Goal: Transaction & Acquisition: Purchase product/service

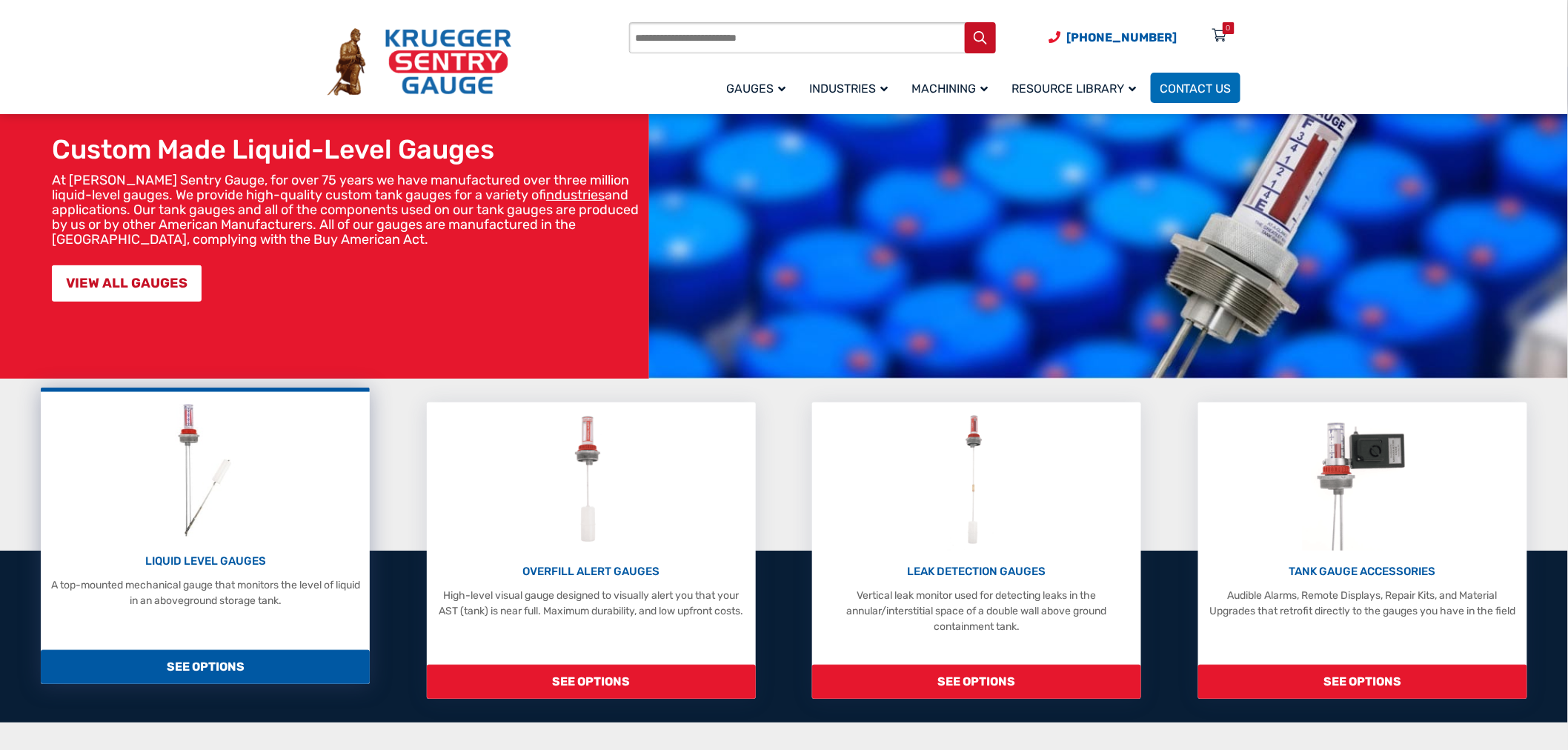
scroll to position [165, 0]
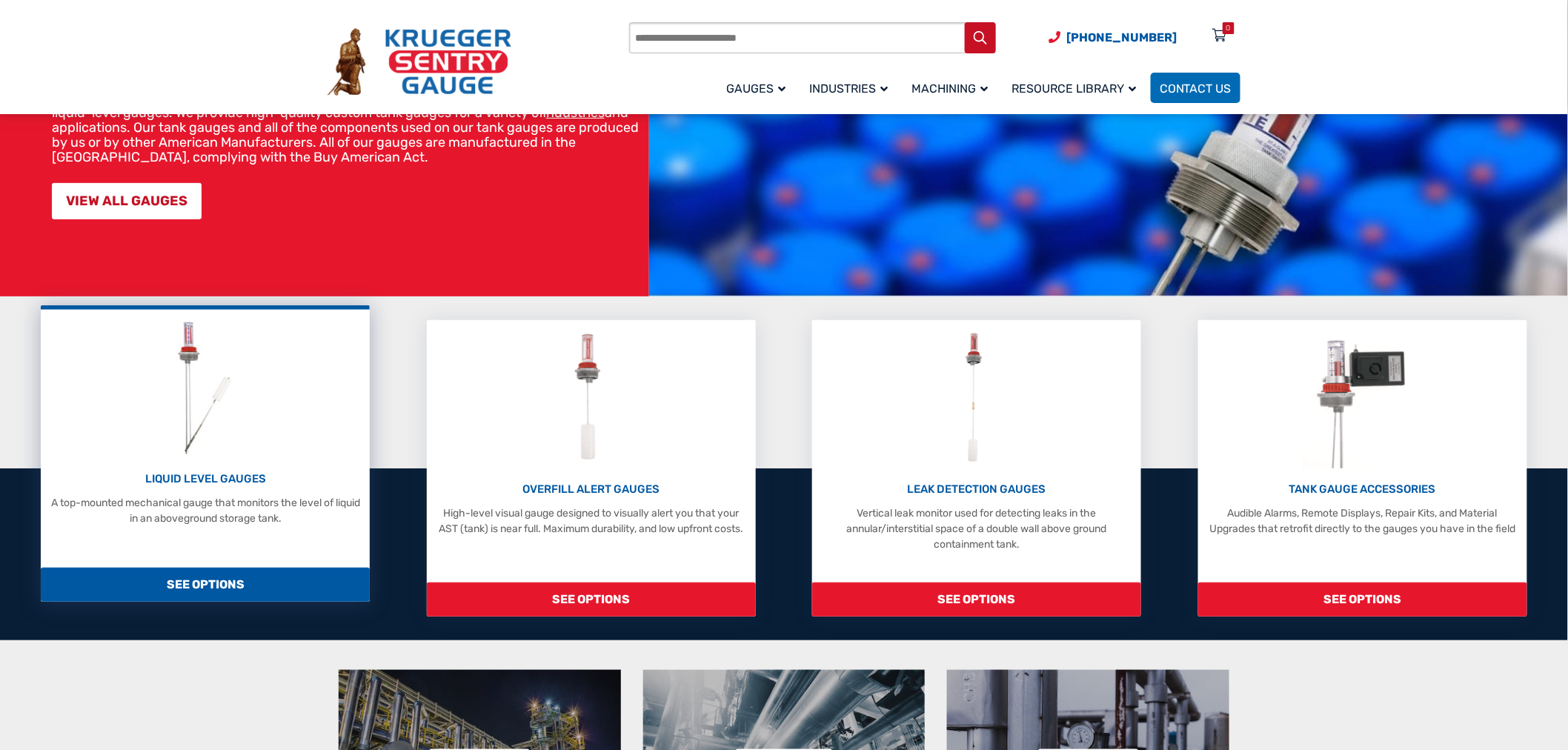
click at [269, 446] on div "LIQUID LEVEL GAUGES A top-mounted mechanical gauge that monitors the level of l…" at bounding box center [205, 421] width 315 height 209
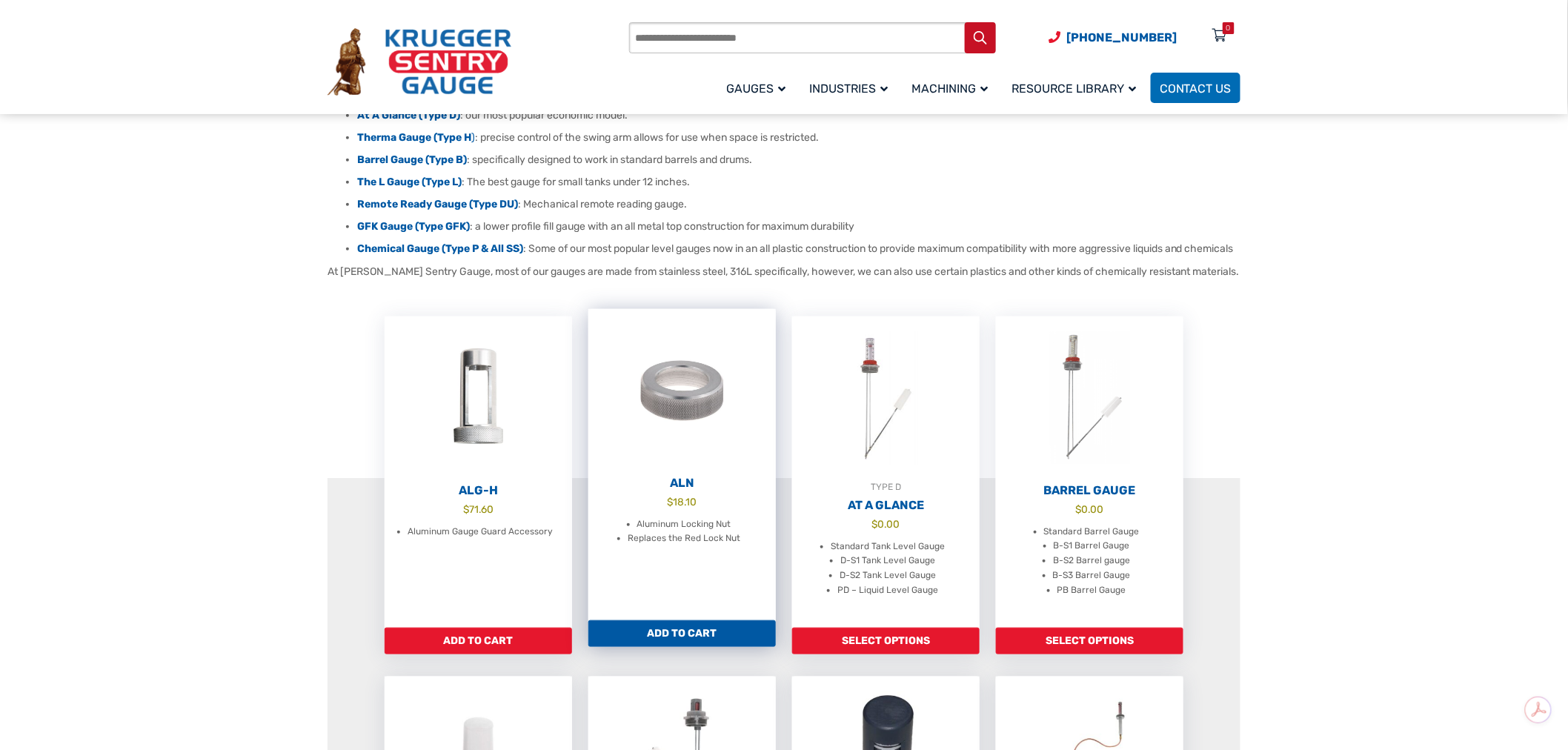
scroll to position [329, 0]
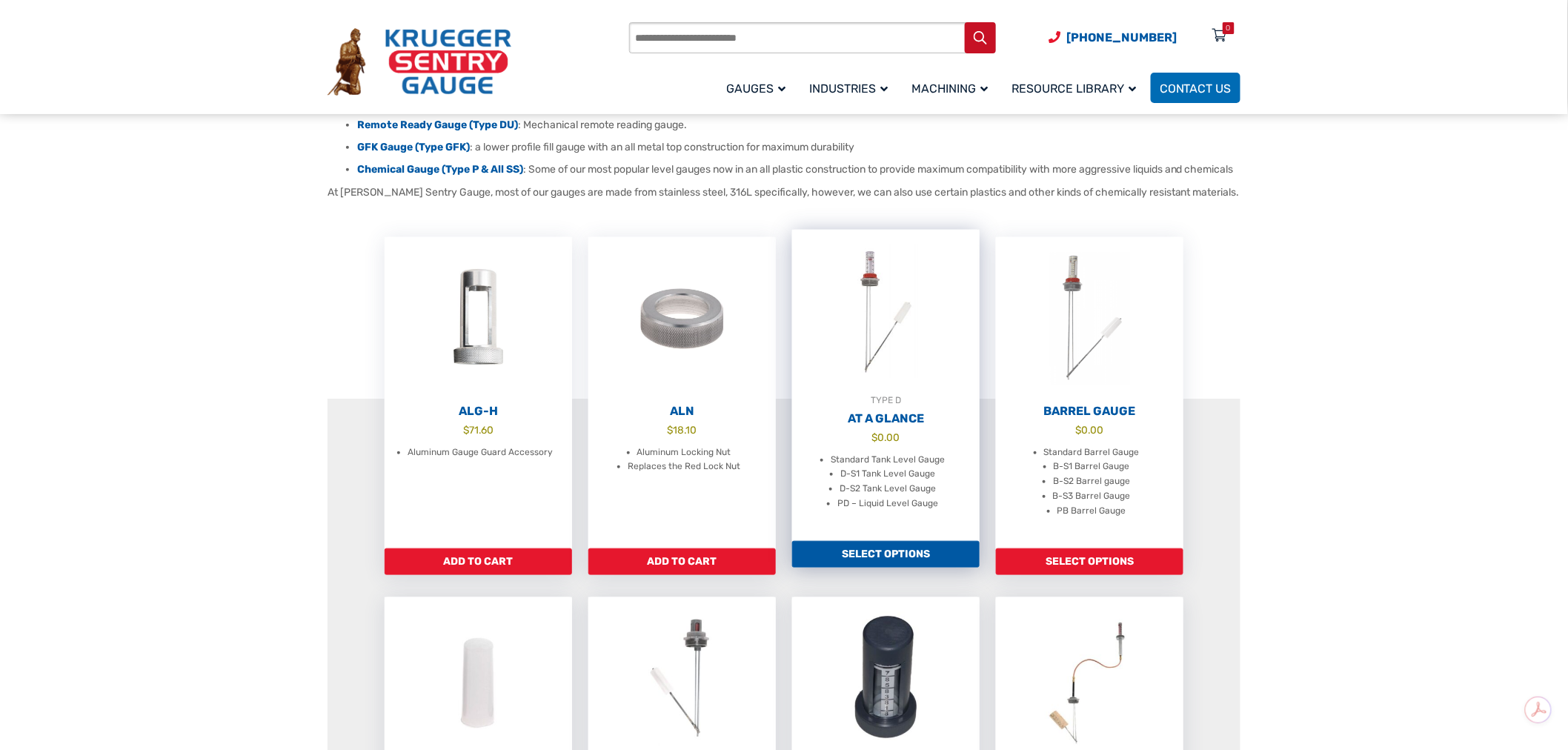
click at [858, 367] on img at bounding box center [886, 311] width 188 height 163
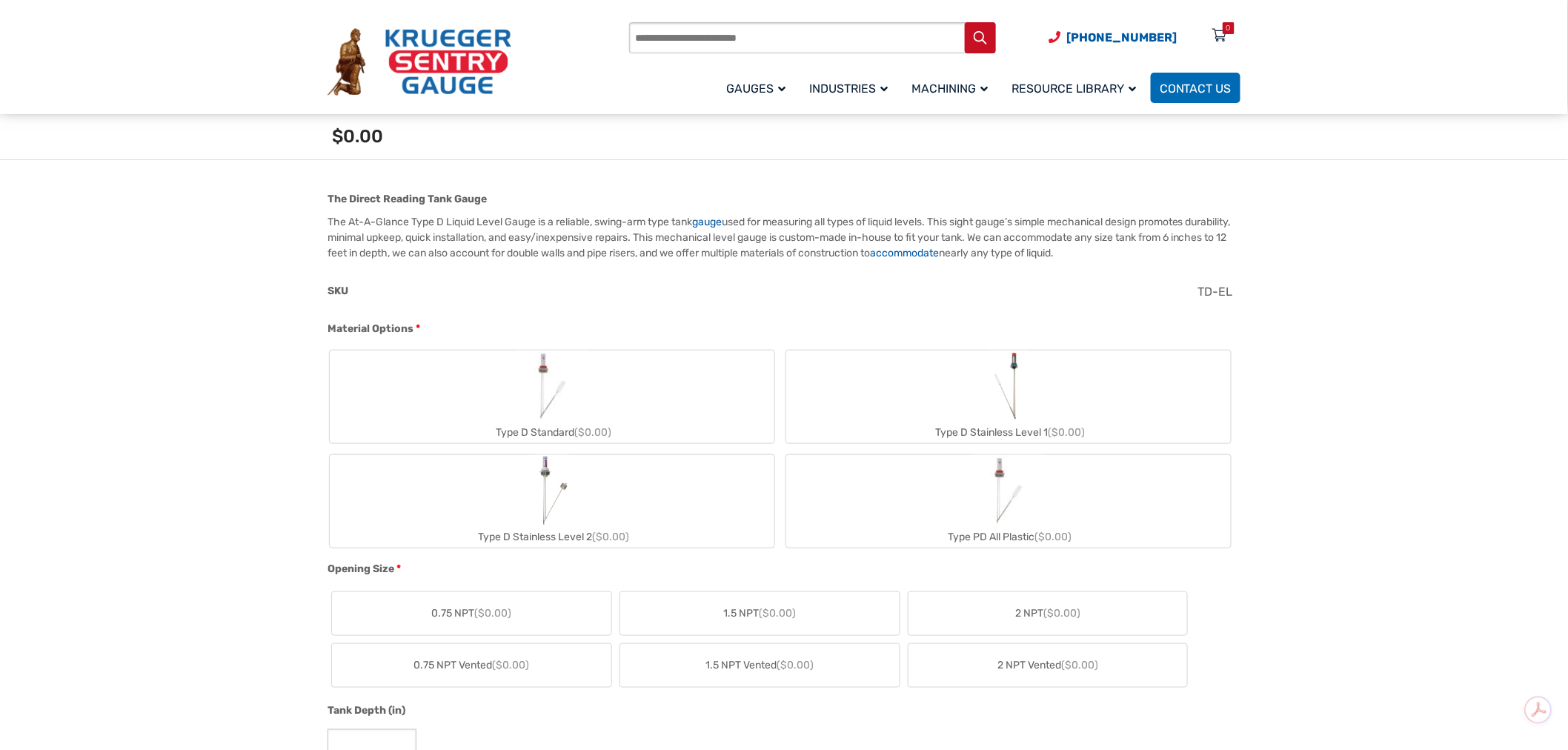
scroll to position [411, 0]
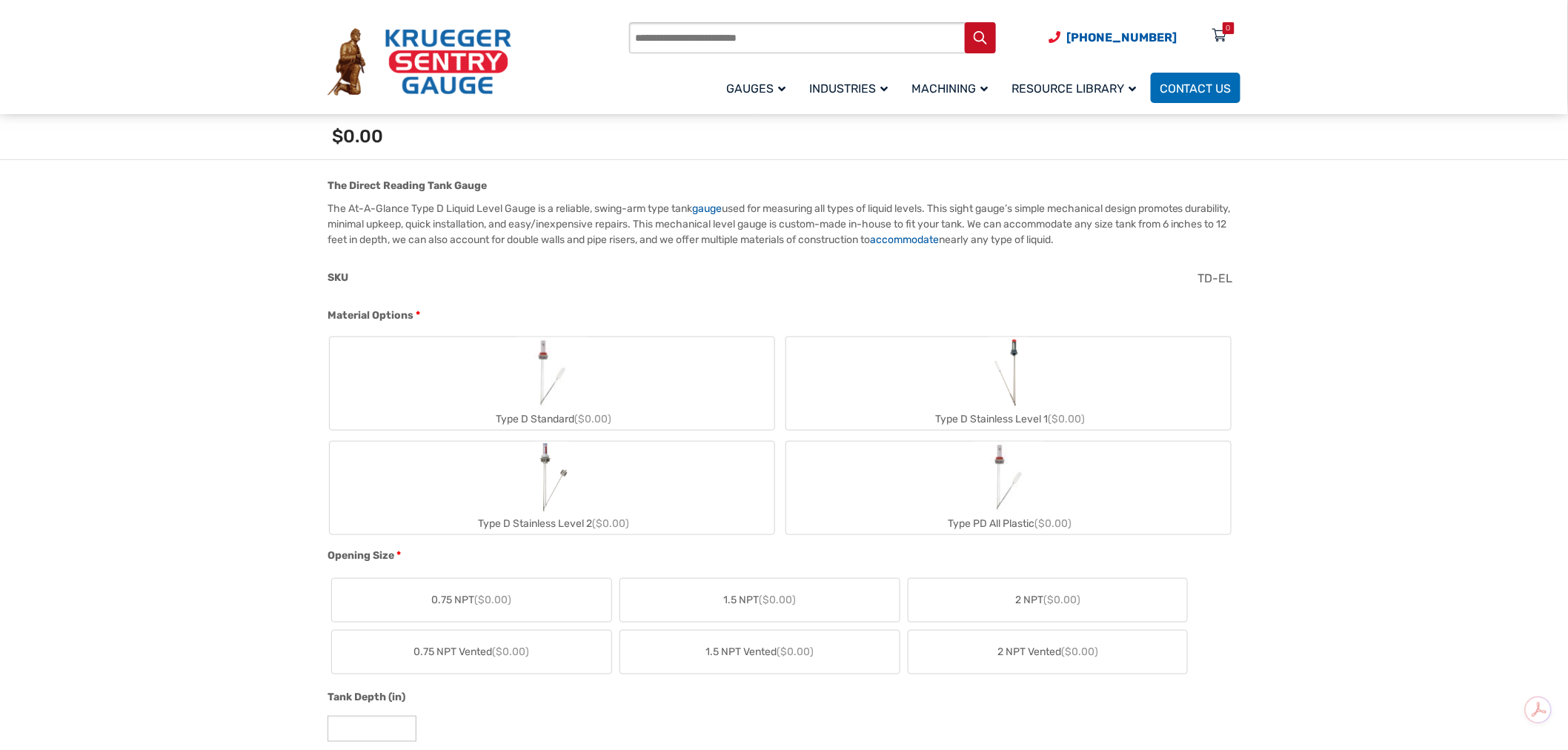
click at [946, 386] on label "Type D Stainless Level 1 ($0.00)" at bounding box center [1008, 383] width 444 height 93
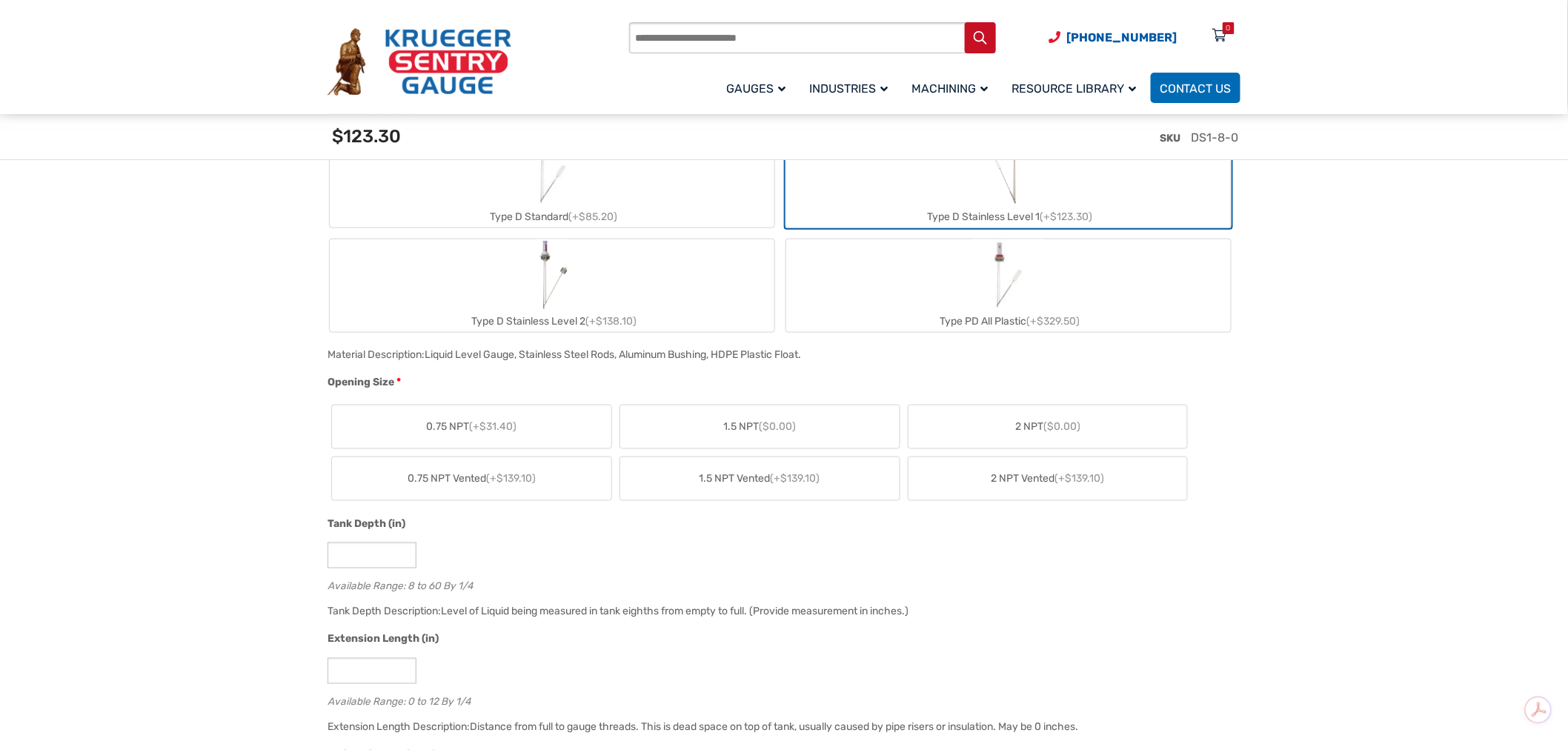
scroll to position [658, 0]
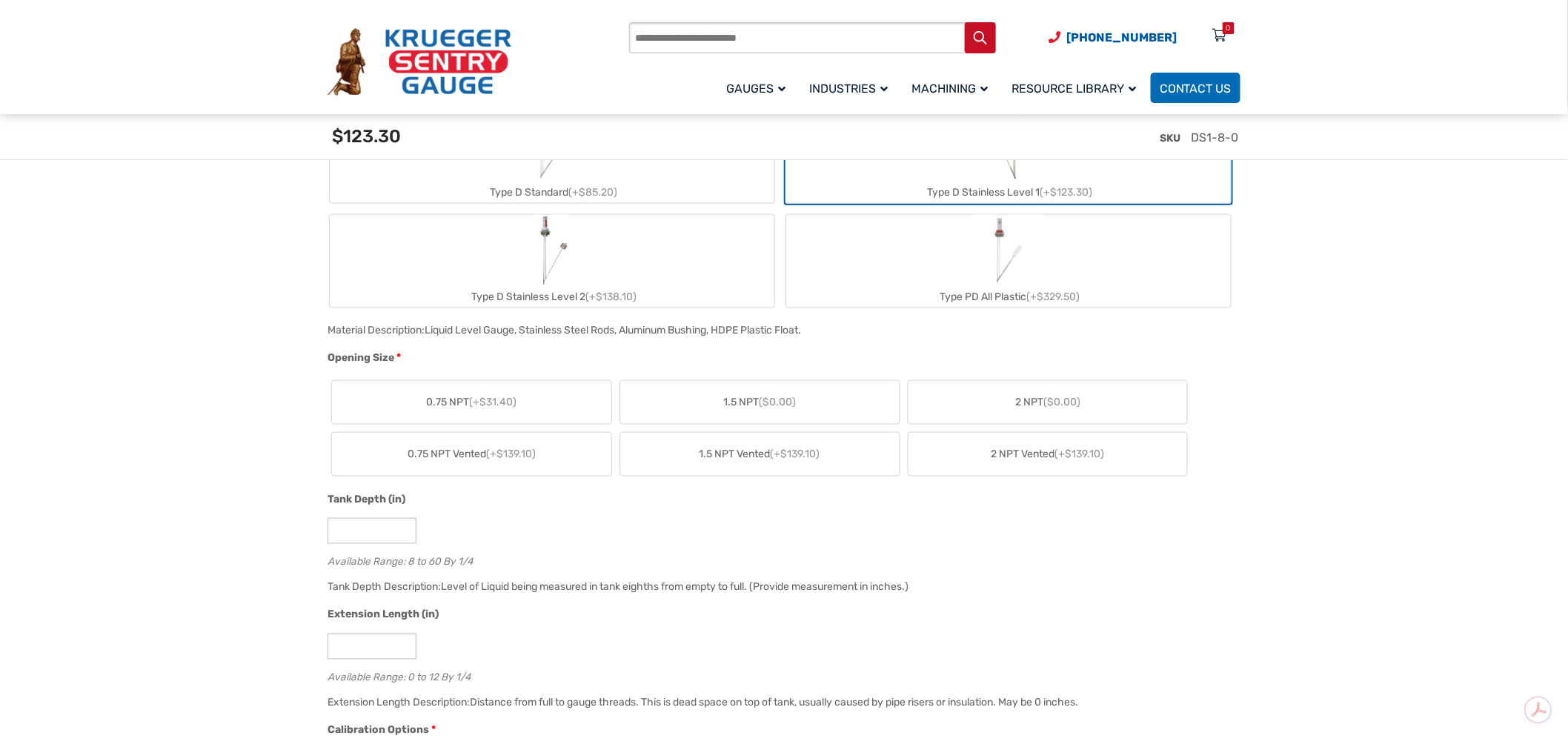
click at [1006, 386] on label "2 NPT ($0.00)" at bounding box center [1049, 401] width 280 height 43
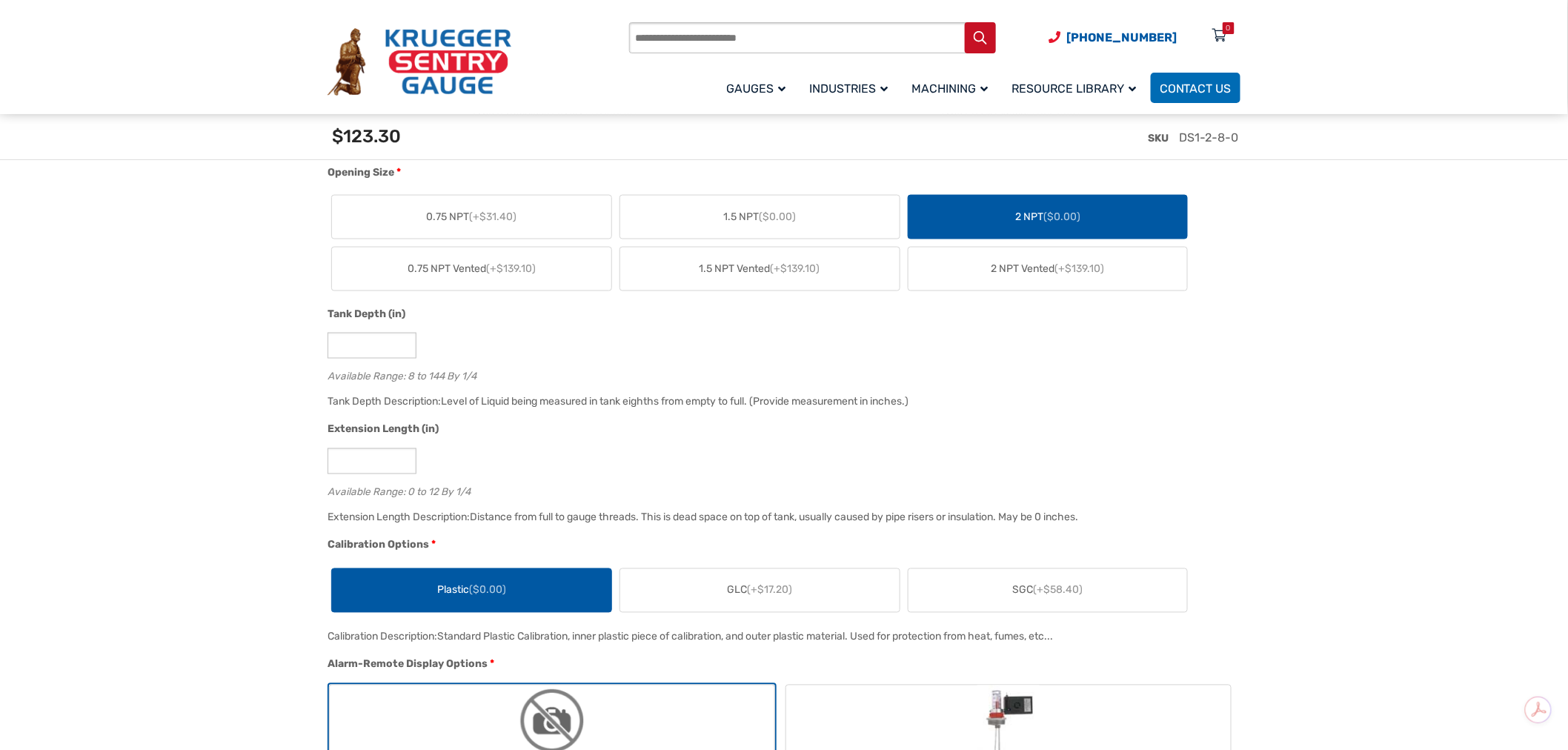
scroll to position [906, 0]
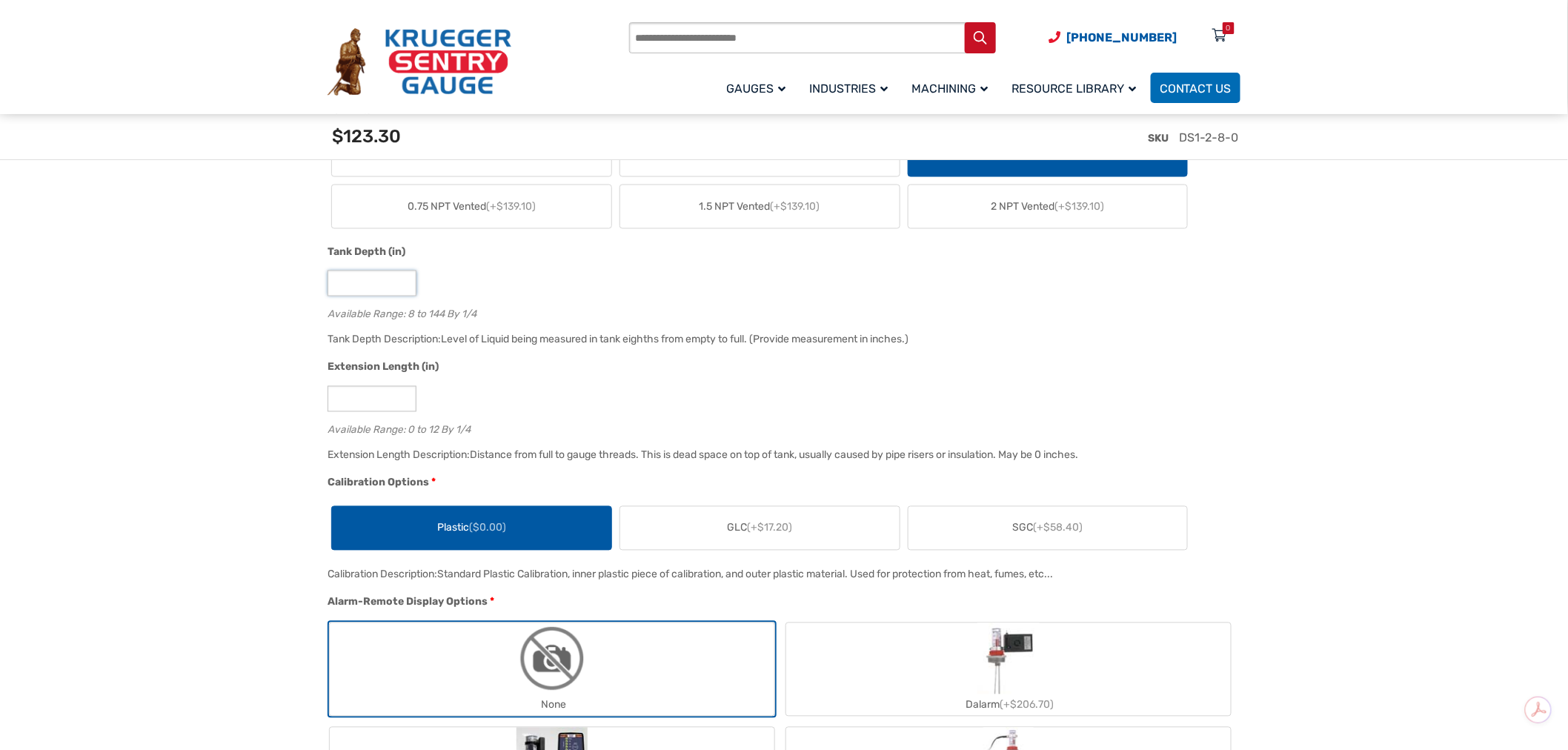
drag, startPoint x: 347, startPoint y: 282, endPoint x: 300, endPoint y: 282, distance: 47.0
type input "**"
click at [515, 400] on div "*" at bounding box center [780, 399] width 906 height 26
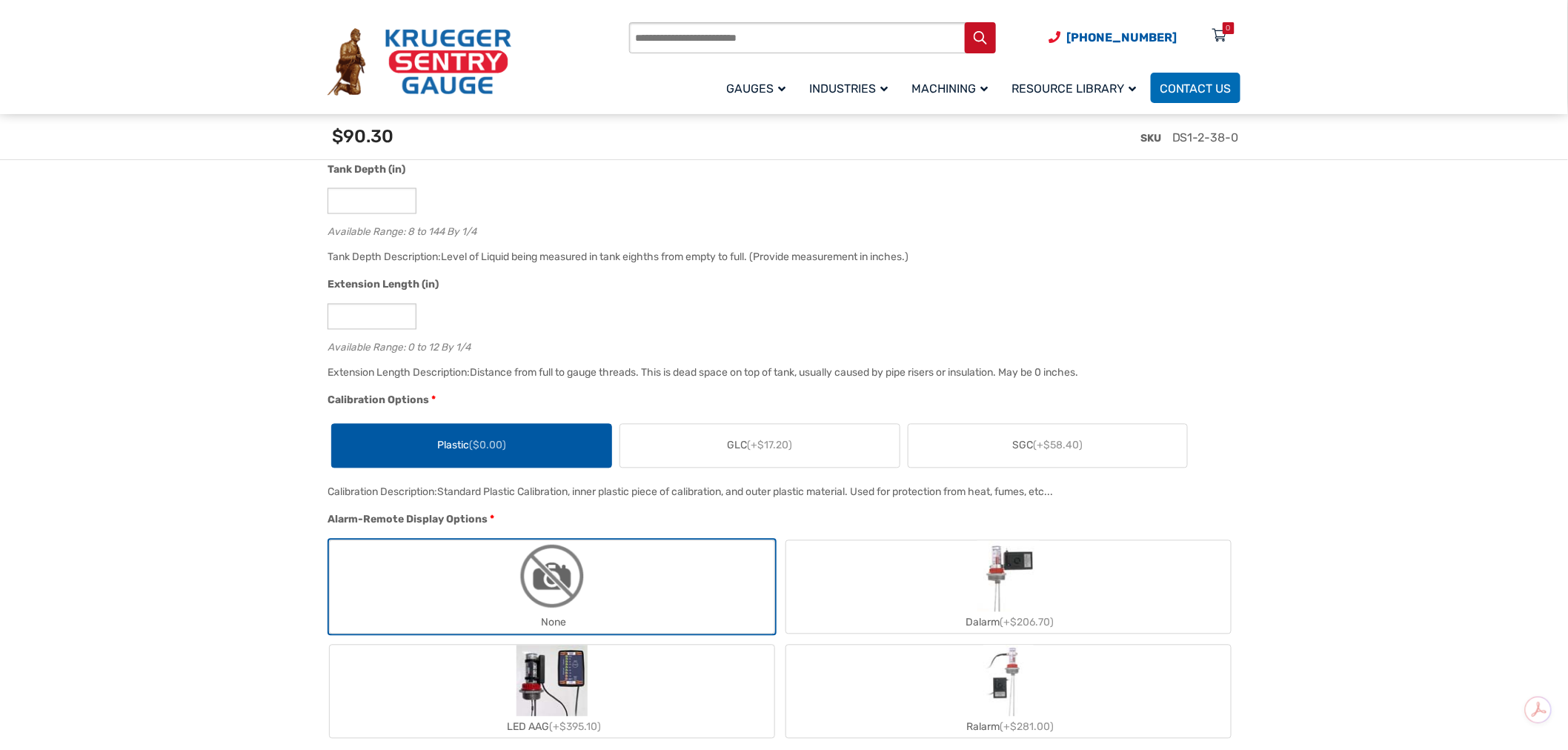
scroll to position [1071, 0]
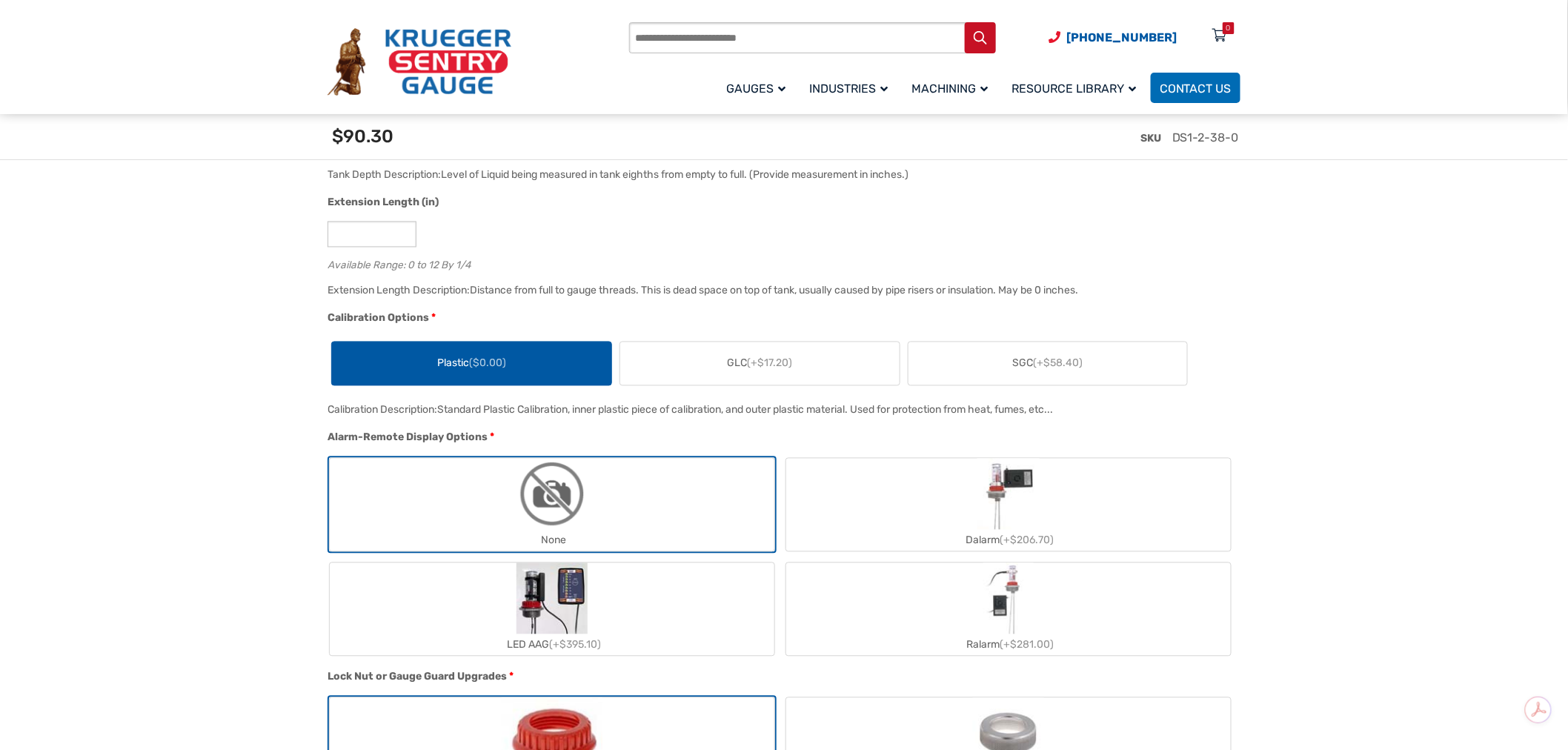
click at [727, 365] on span "GLC (+$17.20)" at bounding box center [759, 364] width 65 height 16
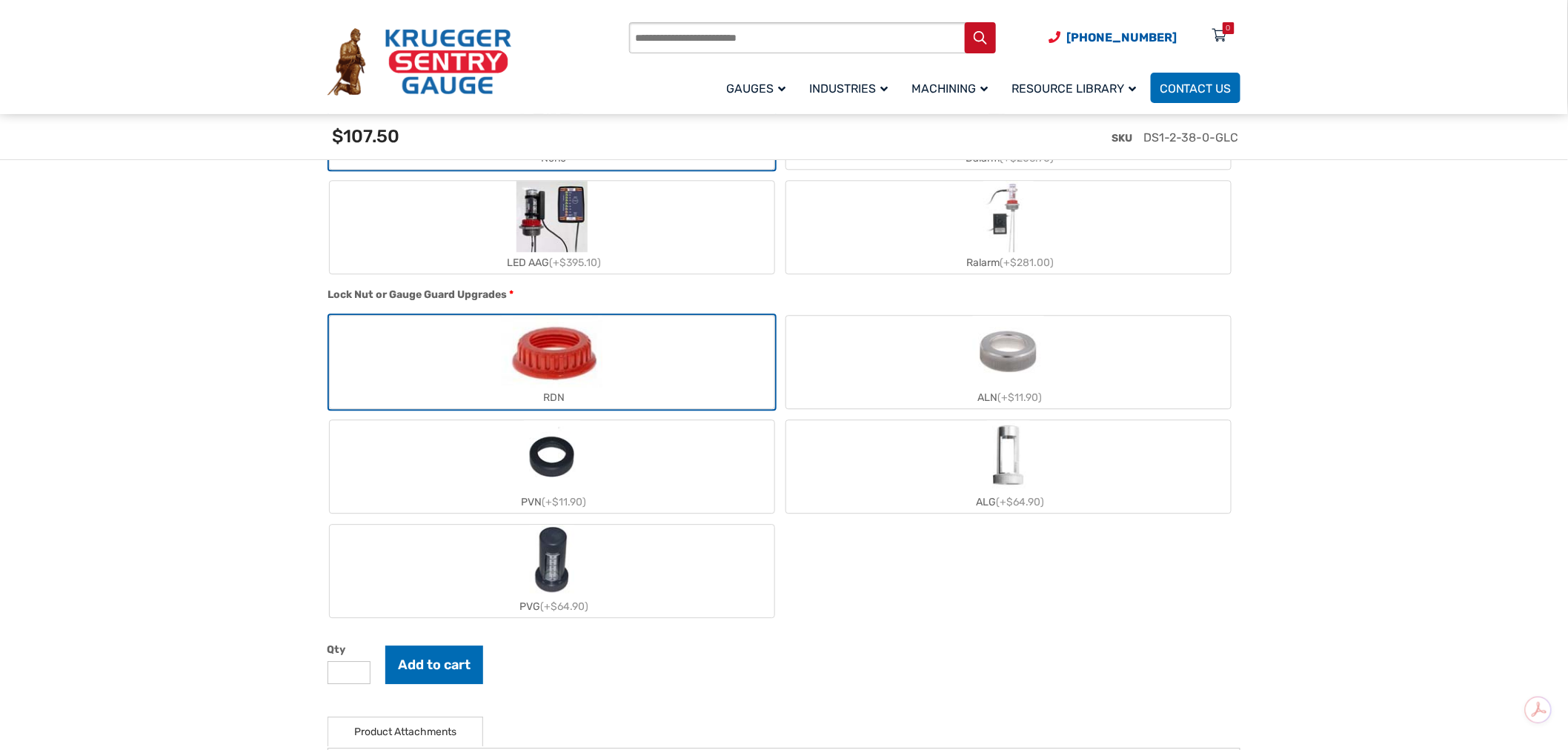
scroll to position [1482, 0]
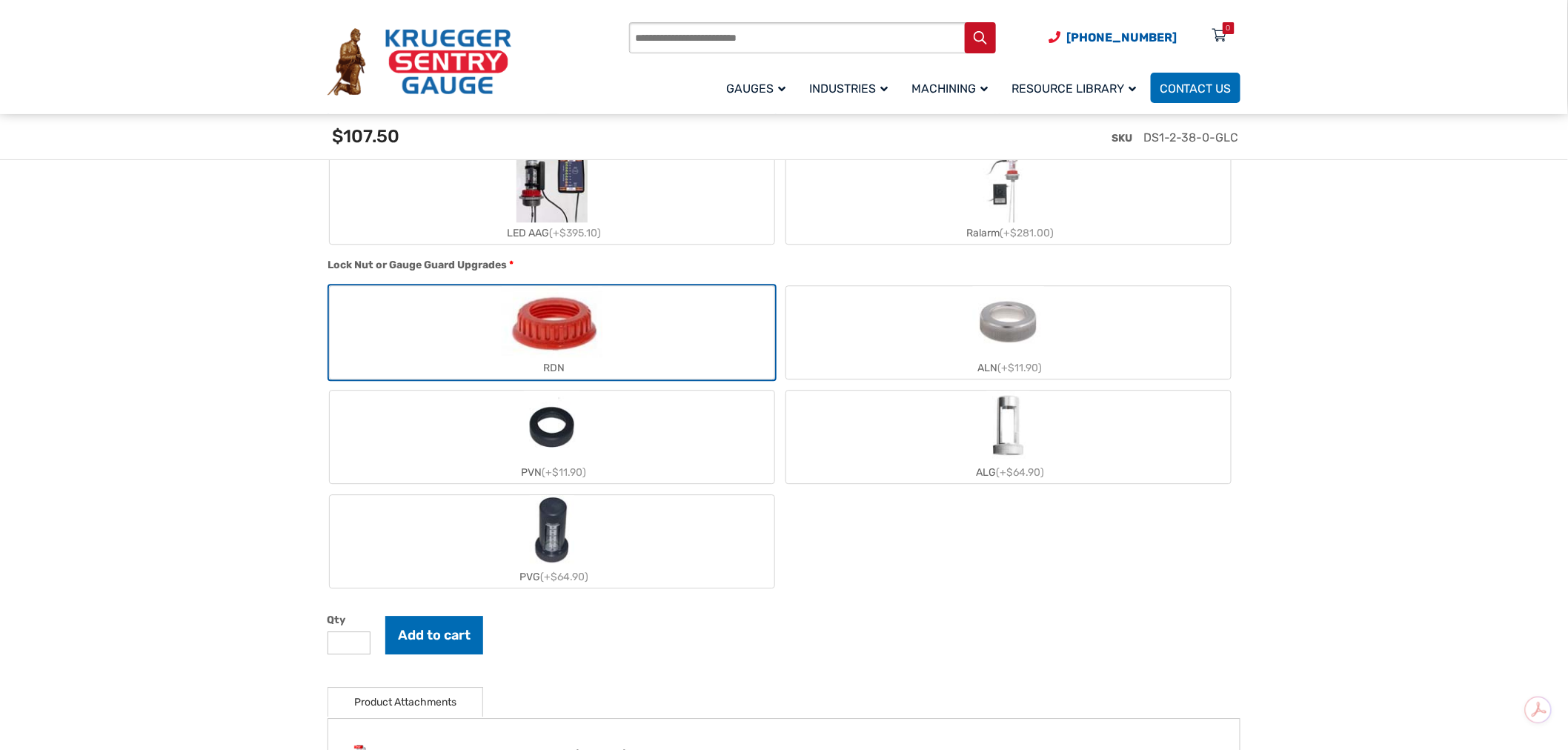
click at [967, 329] on label "ALN (+$11.90)" at bounding box center [1008, 332] width 444 height 93
